Goal: Task Accomplishment & Management: Use online tool/utility

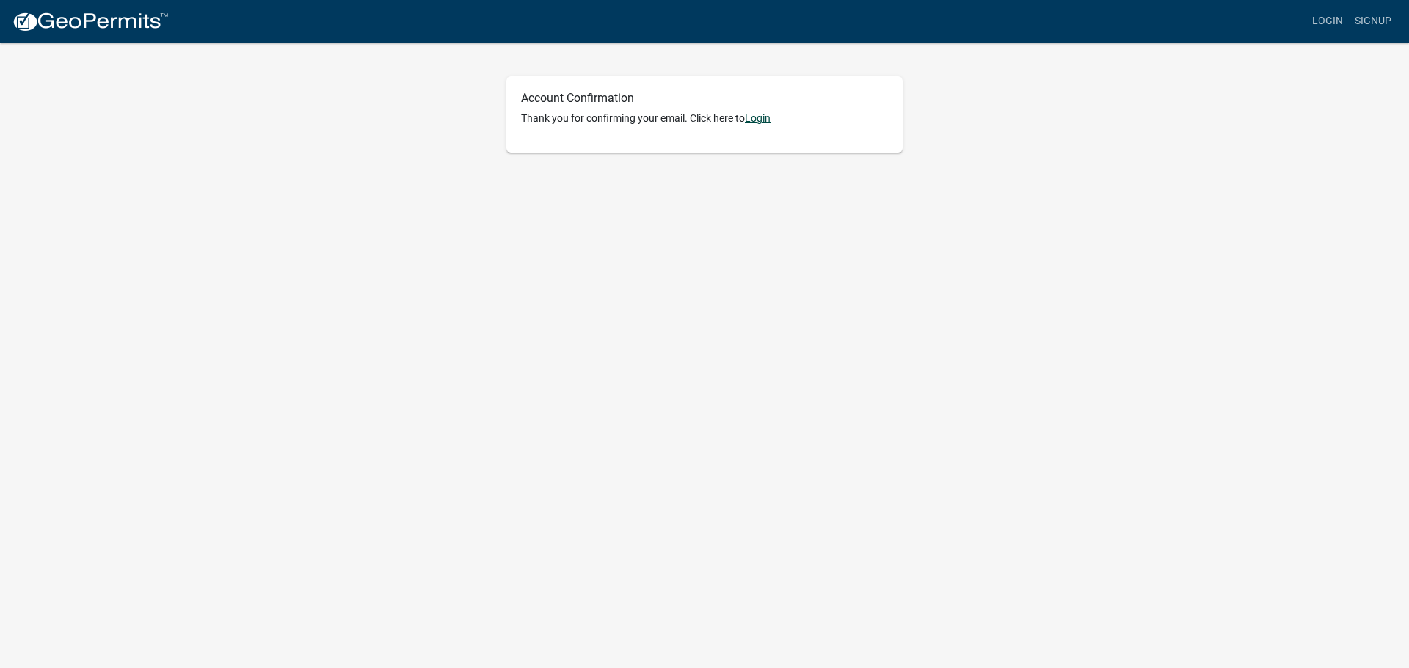
click at [762, 119] on link "Login" at bounding box center [758, 118] width 26 height 12
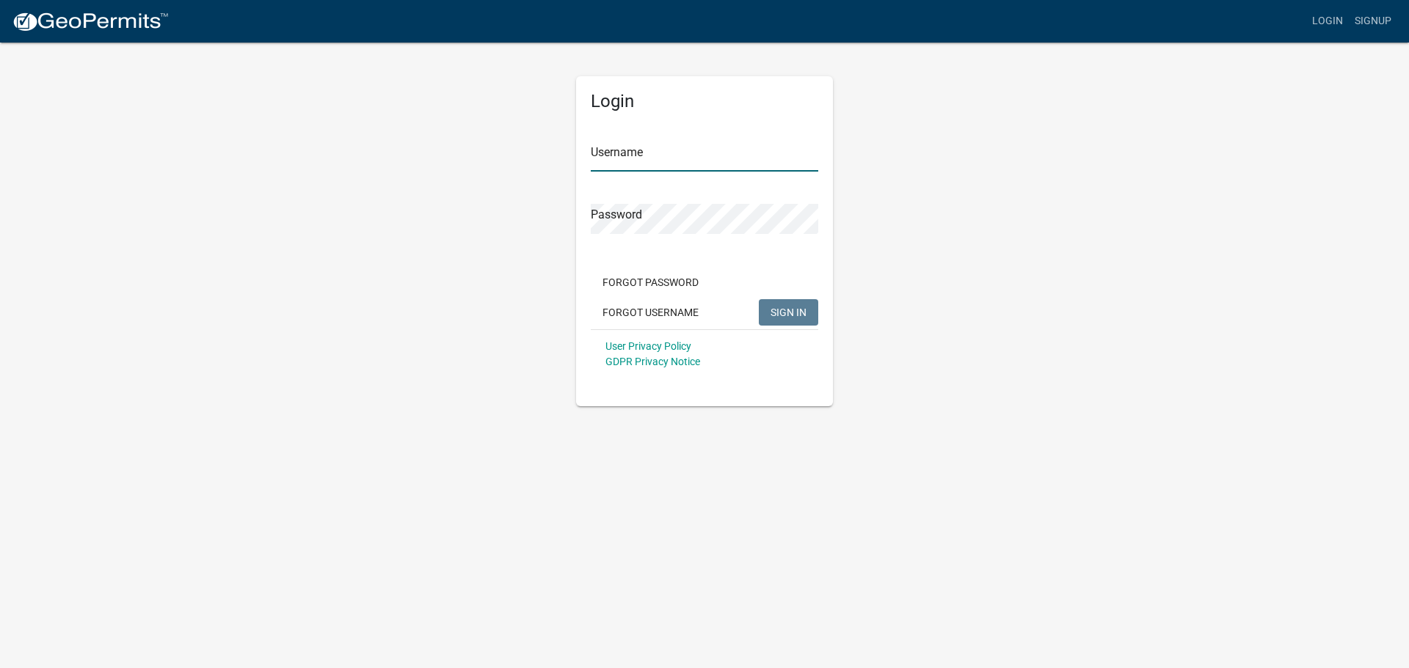
click at [657, 157] on input "Username" at bounding box center [704, 157] width 227 height 30
type input "flynnlaw"
click at [759, 299] on button "SIGN IN" at bounding box center [788, 312] width 59 height 26
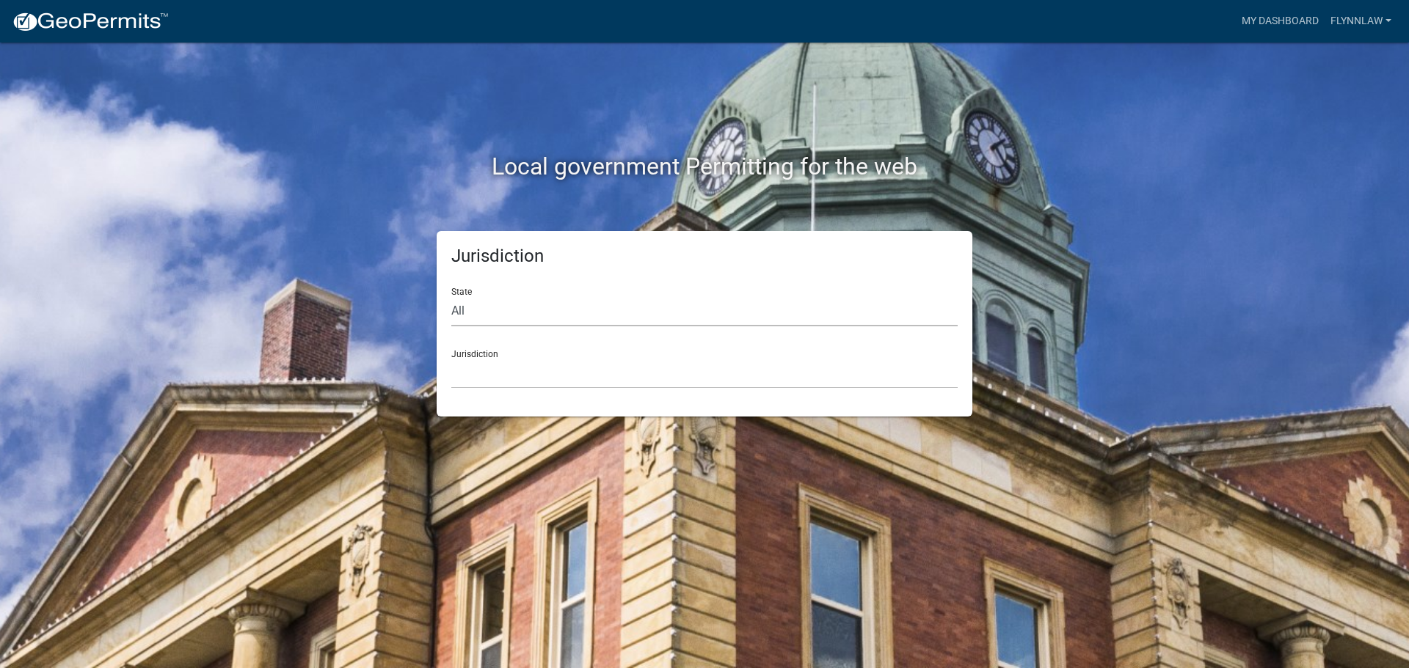
click at [503, 311] on select "All Colorado Georgia Indiana Iowa Kansas Minnesota Ohio South Carolina Wisconsin" at bounding box center [704, 311] width 506 height 30
select select "Minnesota"
click at [451, 296] on select "All Colorado Georgia Indiana Iowa Kansas Minnesota Ohio South Carolina Wisconsin" at bounding box center [704, 311] width 506 height 30
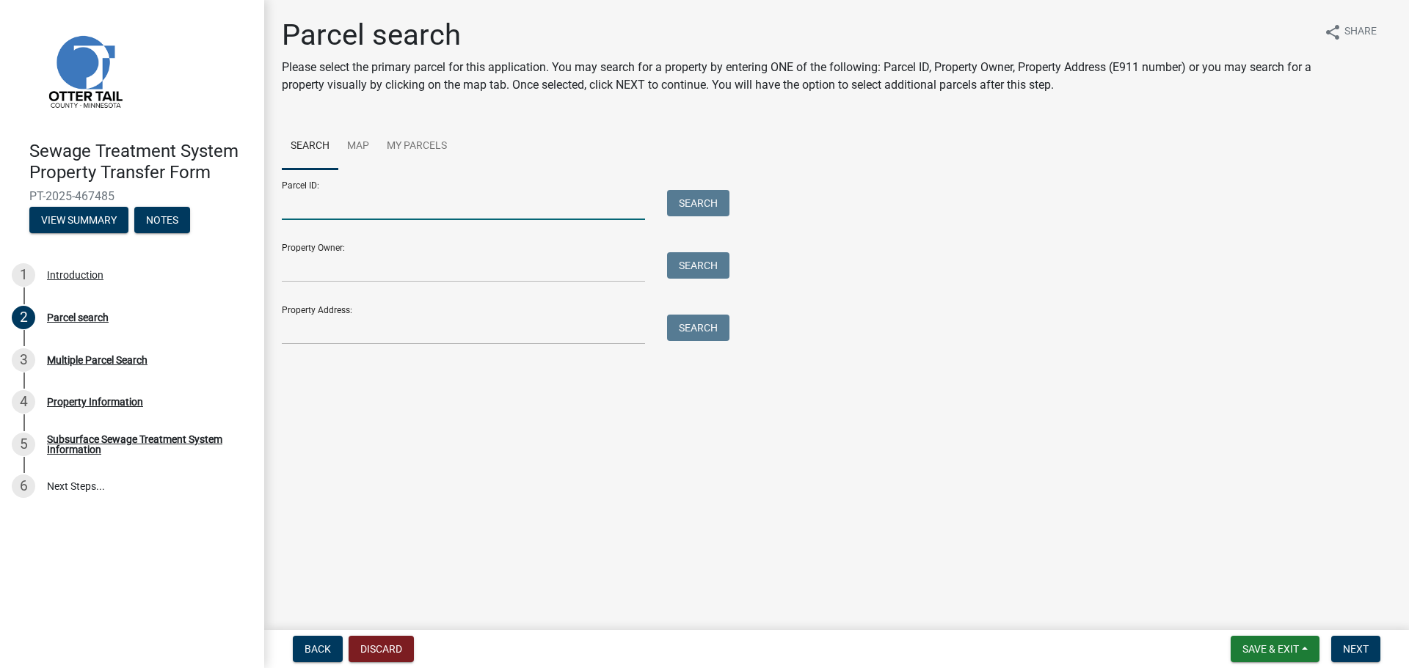
click at [344, 209] on input "Parcel ID:" at bounding box center [463, 205] width 363 height 30
